Goal: Information Seeking & Learning: Learn about a topic

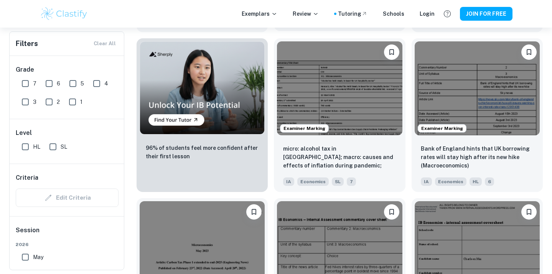
scroll to position [560, 0]
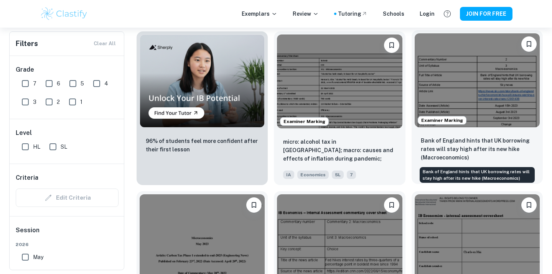
click at [475, 140] on p "Bank of England hints that UK borrowing rates will stay high after its new hike…" at bounding box center [477, 149] width 113 height 25
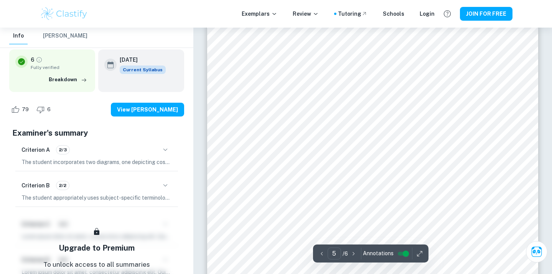
scroll to position [2155, 0]
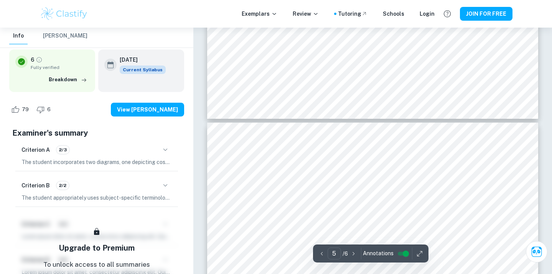
type input "6"
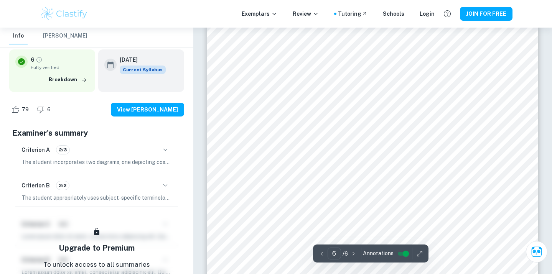
scroll to position [2702, 0]
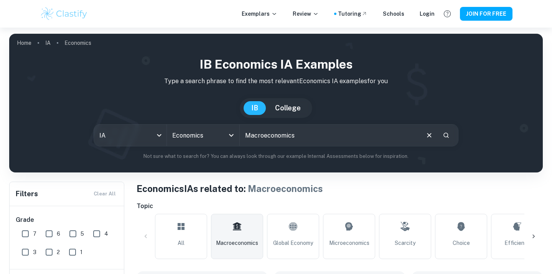
checkbox input "true"
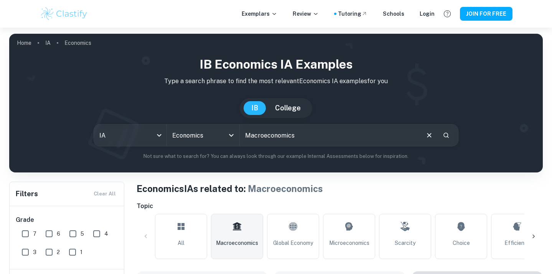
scroll to position [159, 0]
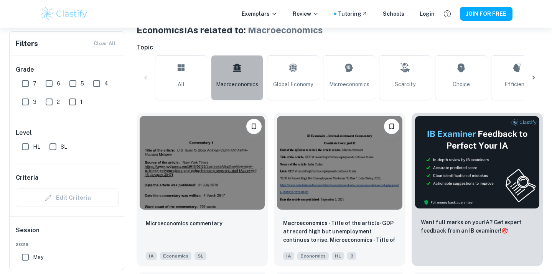
click at [244, 88] on span "Macroeconomics" at bounding box center [237, 84] width 42 height 8
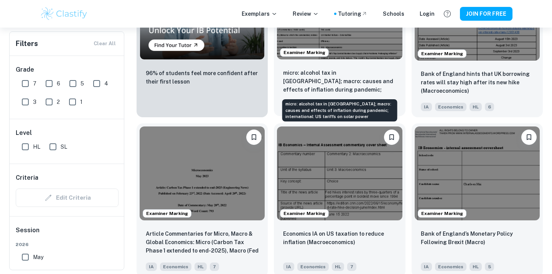
scroll to position [686, 0]
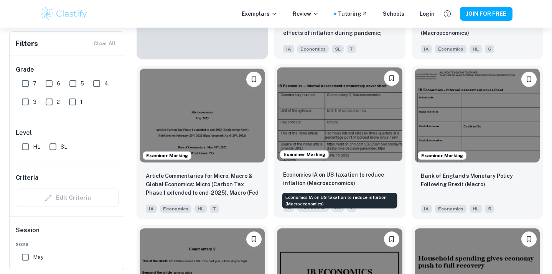
click at [315, 176] on p "Economics IA on US taxation to reduce inflation (Macroeconomics)" at bounding box center [339, 179] width 113 height 17
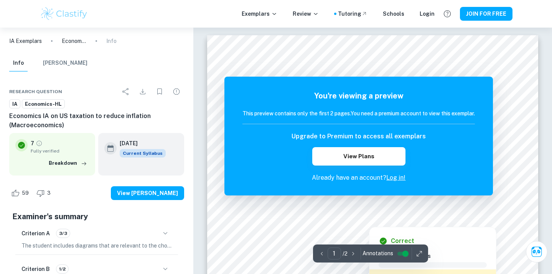
click at [380, 221] on div at bounding box center [368, 220] width 47 height 8
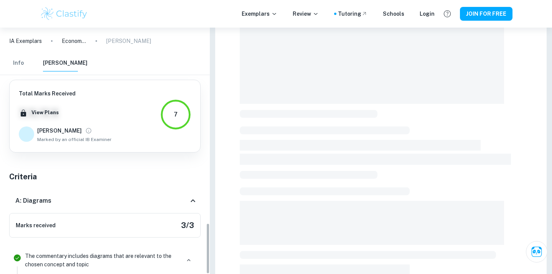
scroll to position [959, 0]
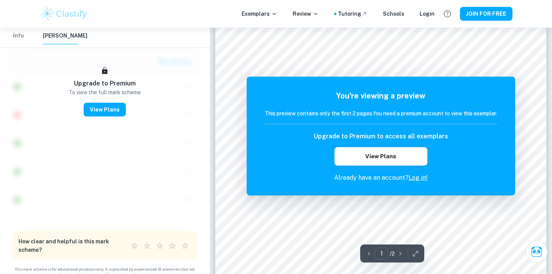
click at [418, 178] on link "Log in!" at bounding box center [418, 177] width 19 height 7
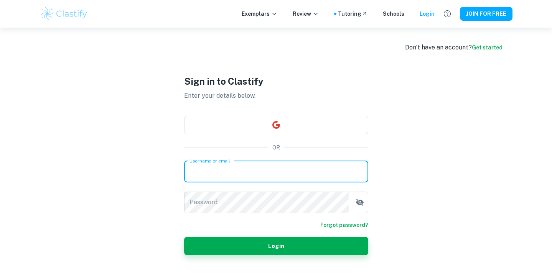
click at [215, 169] on div "Username or email Username or email" at bounding box center [276, 171] width 184 height 21
type input "fehmfathima@gmail.com"
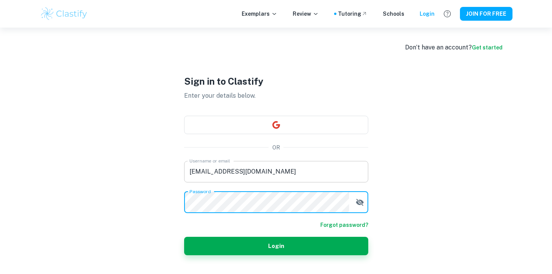
click at [184, 237] on button "Login" at bounding box center [276, 246] width 184 height 18
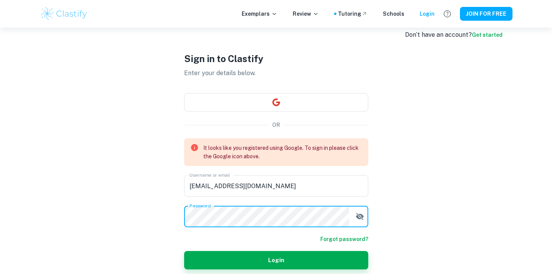
scroll to position [17, 0]
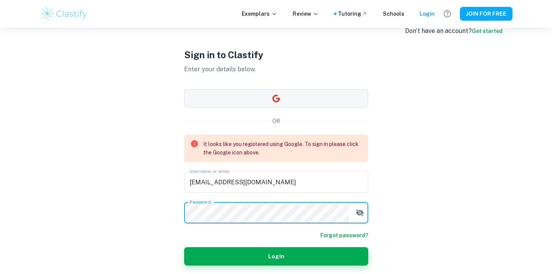
click at [263, 102] on button "button" at bounding box center [276, 98] width 184 height 18
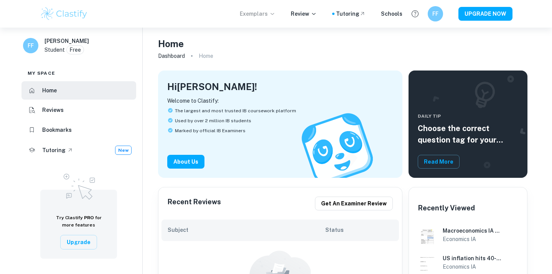
click at [276, 13] on icon at bounding box center [272, 14] width 6 height 6
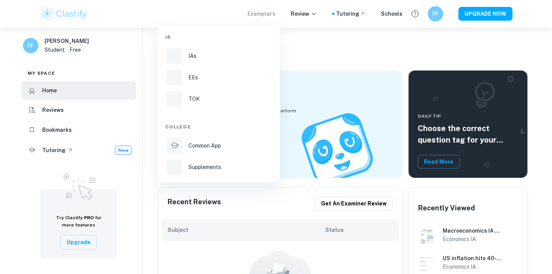
click at [318, 47] on div at bounding box center [276, 137] width 552 height 274
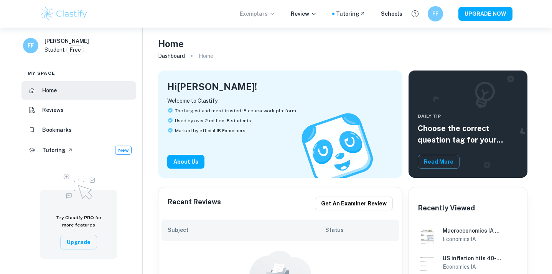
click at [275, 12] on icon at bounding box center [272, 14] width 6 height 6
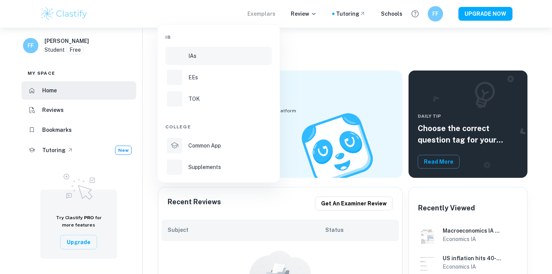
click at [194, 55] on p "IAs" at bounding box center [192, 56] width 8 height 8
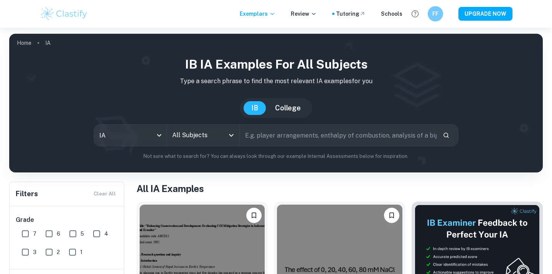
click at [187, 131] on input "All Subjects" at bounding box center [197, 135] width 54 height 15
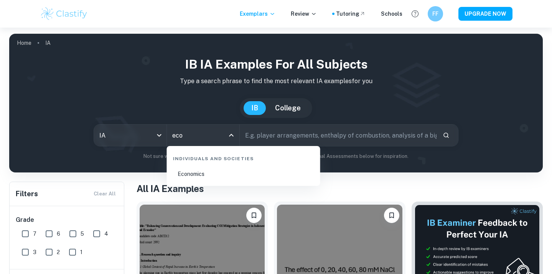
click at [221, 171] on li "Economics" at bounding box center [243, 174] width 147 height 18
type input "Economics"
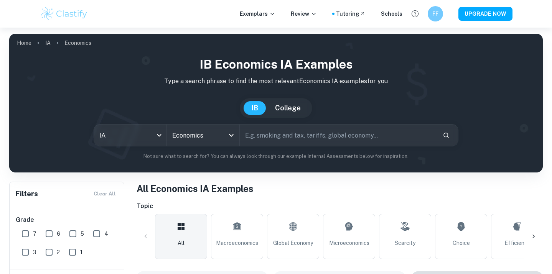
click at [268, 143] on input "text" at bounding box center [338, 135] width 197 height 21
type input "cuts main interest rates"
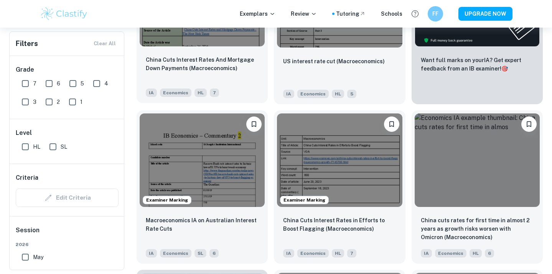
scroll to position [320, 0]
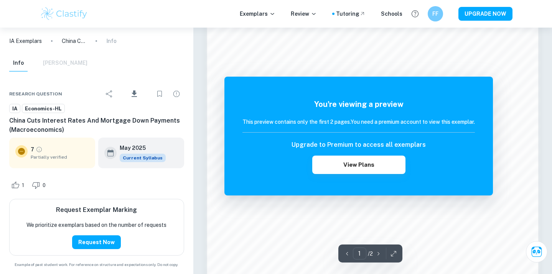
scroll to position [537, 0]
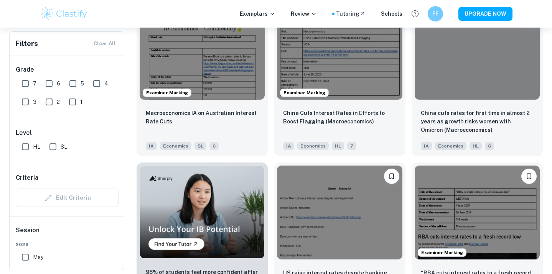
scroll to position [431, 0]
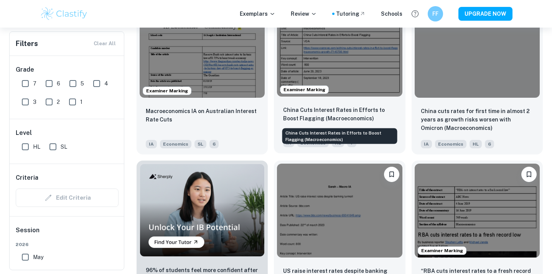
click at [321, 114] on p "China Cuts Interest Rates in Efforts to Boost Flagging (Macroeconomics)" at bounding box center [339, 114] width 113 height 17
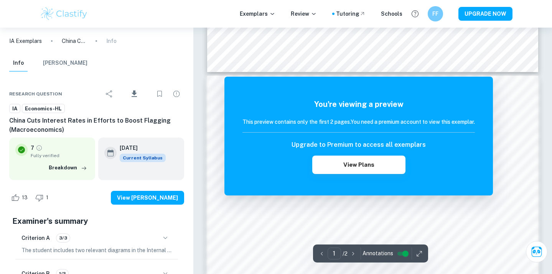
scroll to position [410, 0]
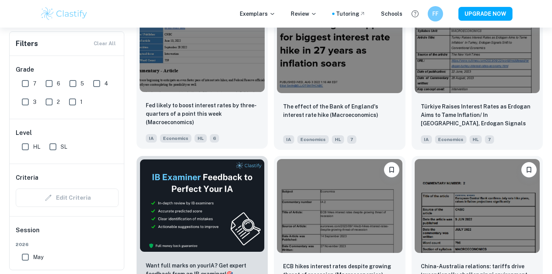
scroll to position [1076, 0]
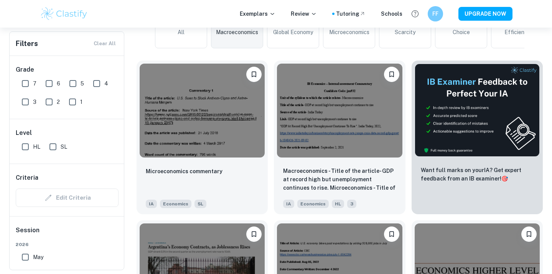
scroll to position [211, 0]
checkbox input "true"
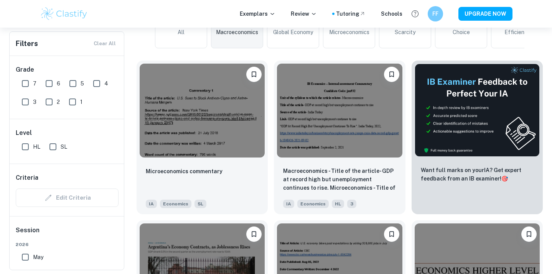
checkbox input "true"
click at [237, 31] on span "Macroeconomics" at bounding box center [237, 32] width 42 height 8
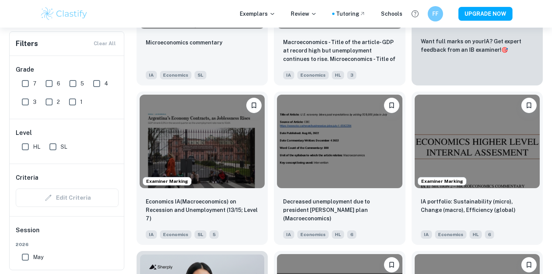
scroll to position [342, 0]
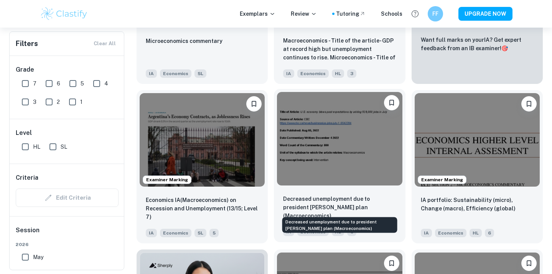
click at [322, 202] on p "Decreased unemployment due to president [PERSON_NAME] plan (Macroeconomics)" at bounding box center [339, 207] width 113 height 25
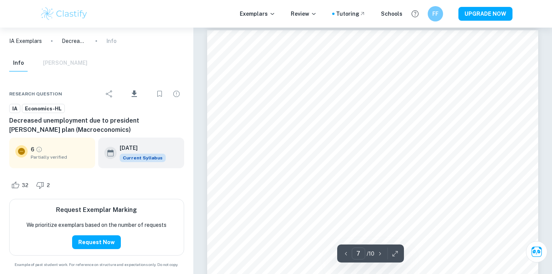
scroll to position [2711, 0]
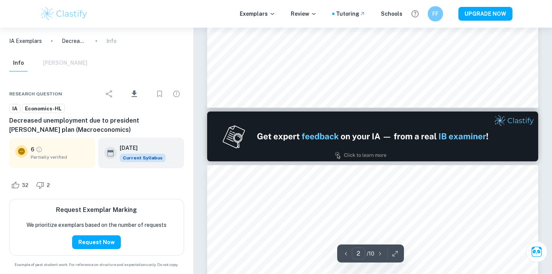
type input "1"
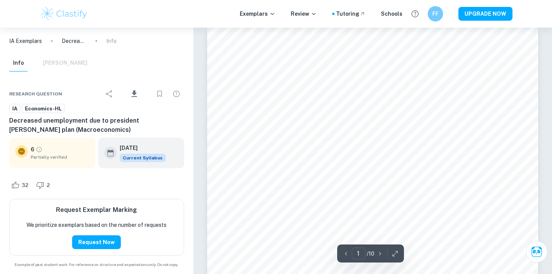
scroll to position [0, 0]
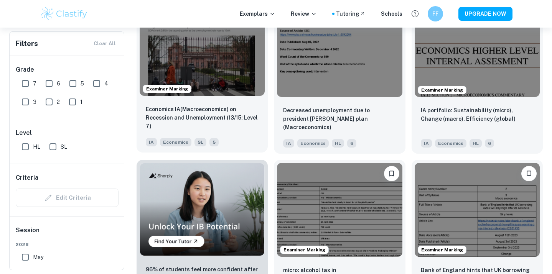
scroll to position [432, 0]
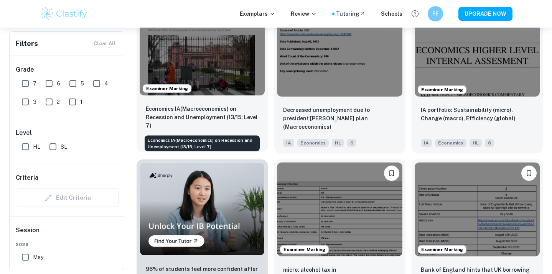
click at [182, 107] on p "Economics IA(Macroeconomics) on Recession and Unemployment (13/15; Level 7)" at bounding box center [202, 117] width 113 height 25
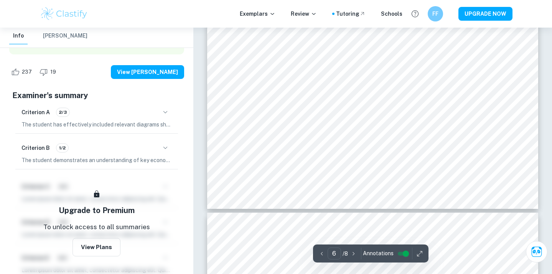
scroll to position [2482, 0]
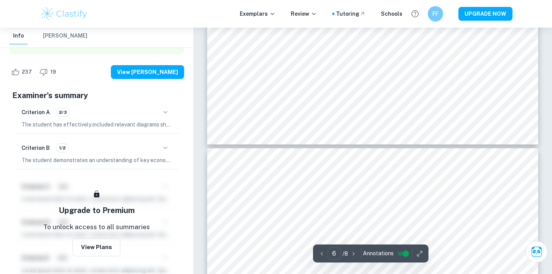
type input "7"
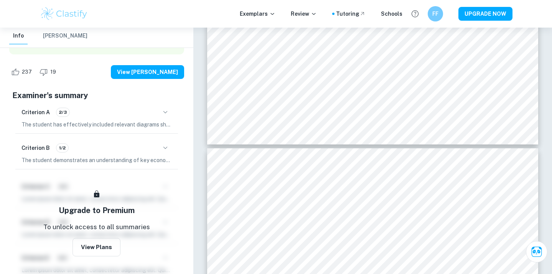
scroll to position [2708, 0]
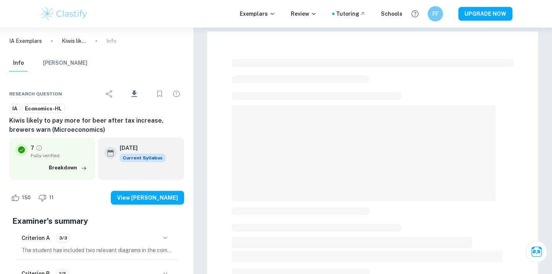
checkbox input "true"
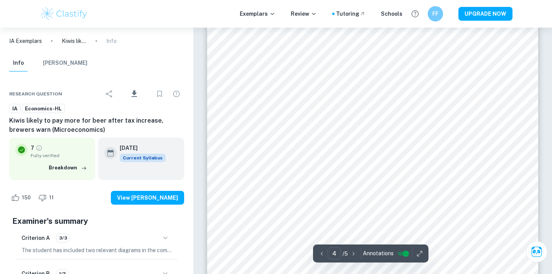
scroll to position [1582, 0]
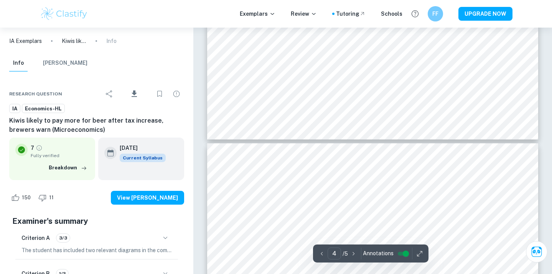
type input "5"
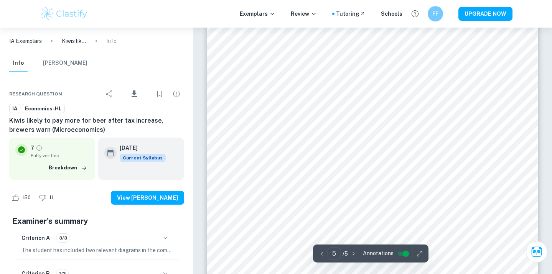
scroll to position [2149, 0]
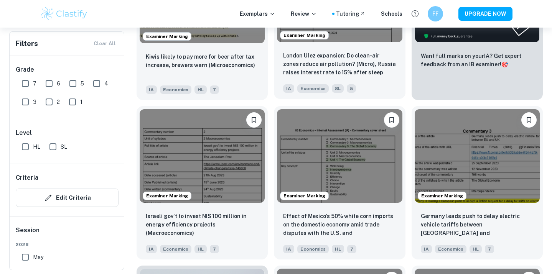
scroll to position [332, 0]
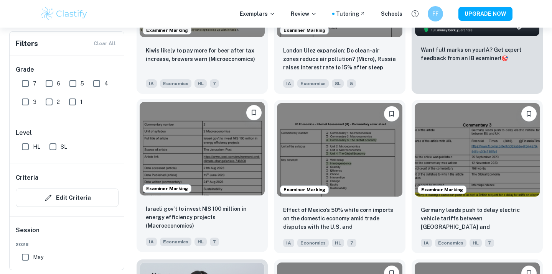
click at [212, 159] on img at bounding box center [202, 149] width 125 height 94
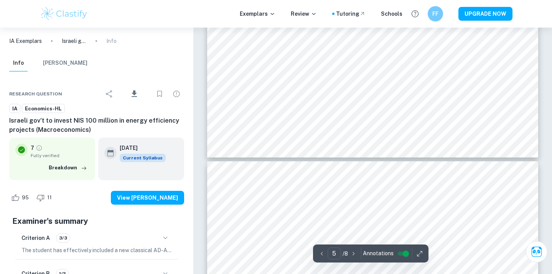
type input "6"
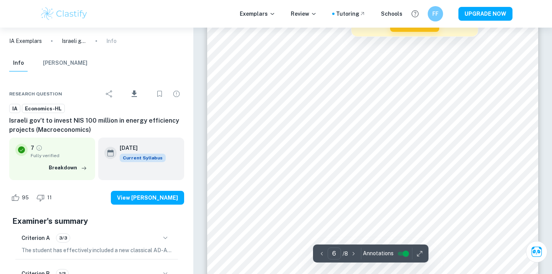
scroll to position [2637, 0]
